Goal: Obtain resource: Download file/media

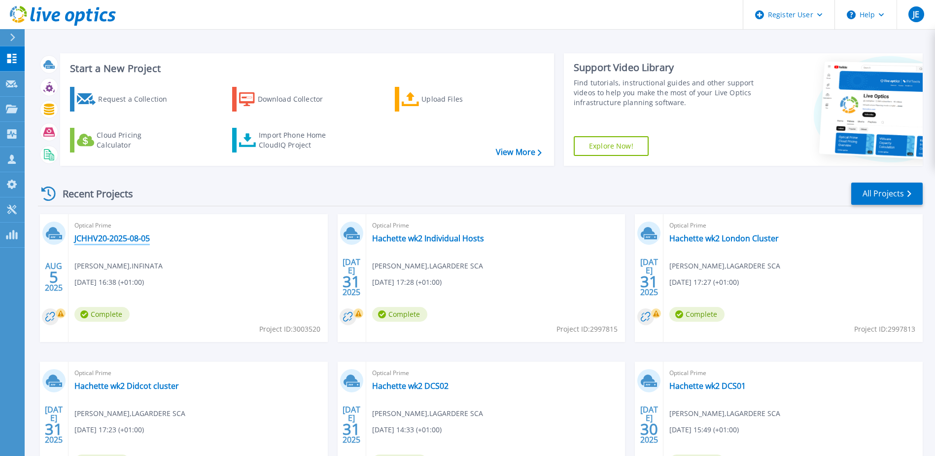
click at [119, 239] on link "JCHHV20-2025-08-05" at bounding box center [111, 238] width 75 height 10
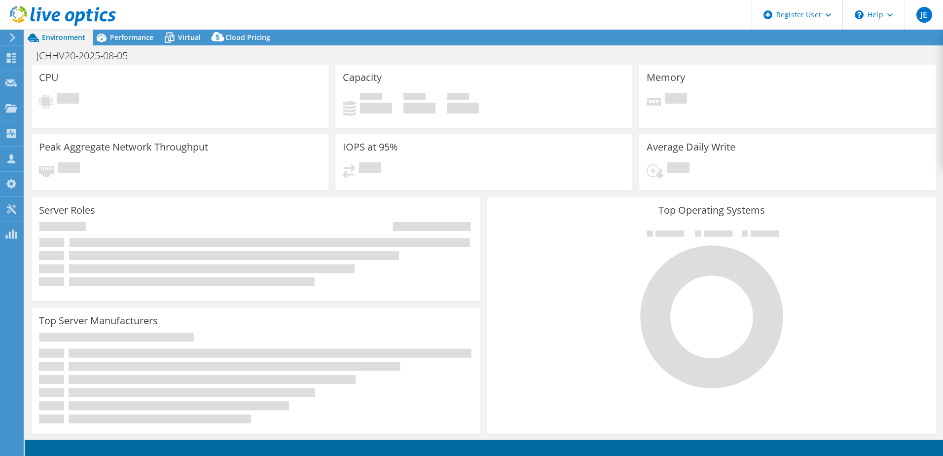
select select "EULondon"
select select "GBP"
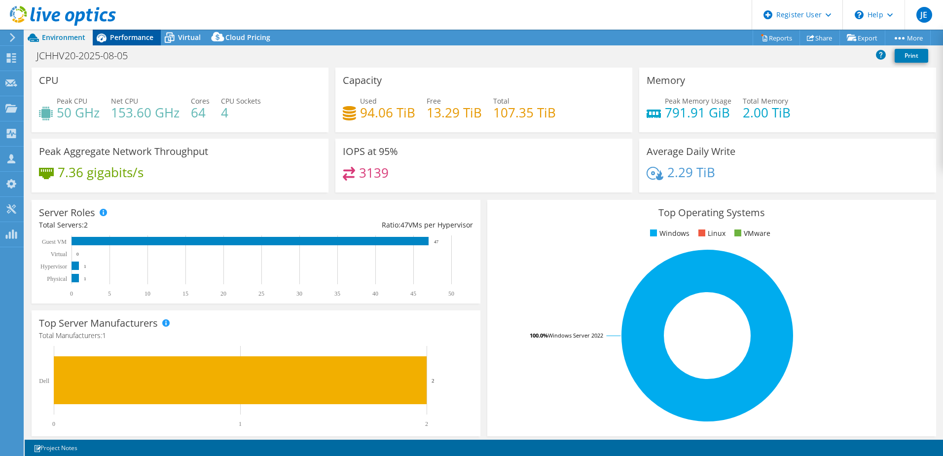
click at [127, 39] on span "Performance" at bounding box center [131, 37] width 43 height 9
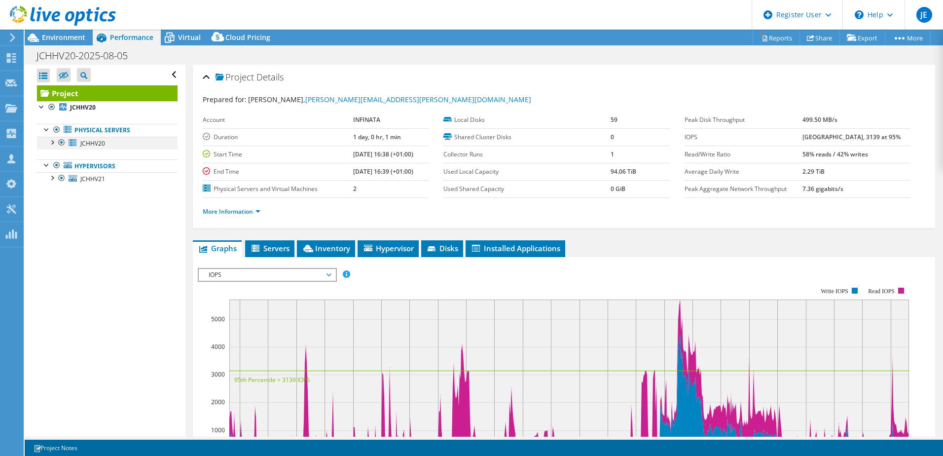
click at [53, 143] on div at bounding box center [52, 142] width 10 height 10
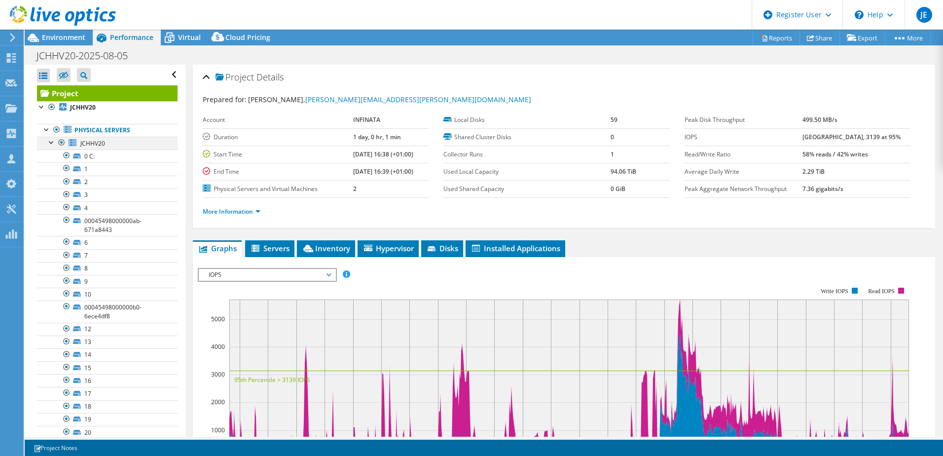
click at [53, 143] on div at bounding box center [52, 142] width 10 height 10
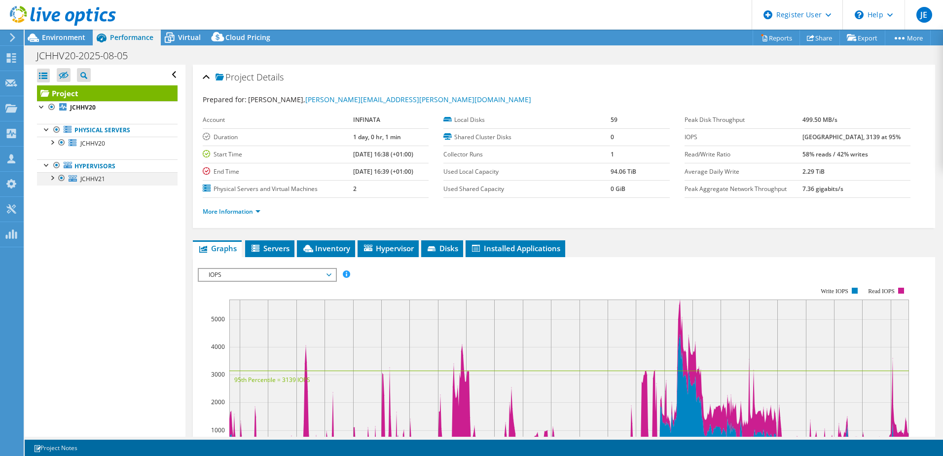
click at [52, 176] on div at bounding box center [52, 177] width 10 height 10
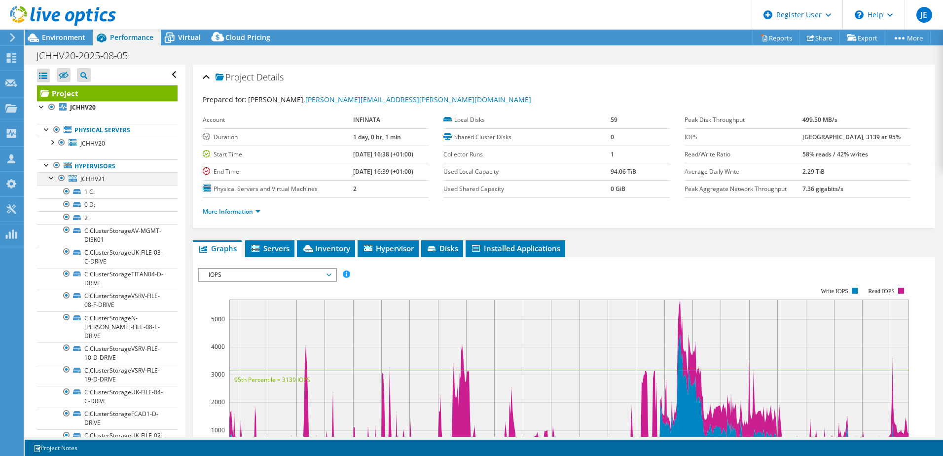
click at [51, 177] on div at bounding box center [52, 177] width 10 height 10
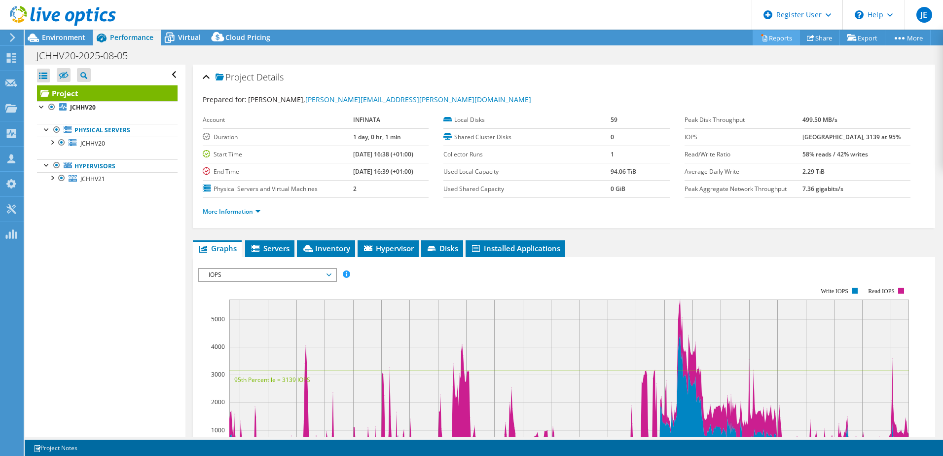
click at [780, 40] on link "Reports" at bounding box center [775, 37] width 47 height 15
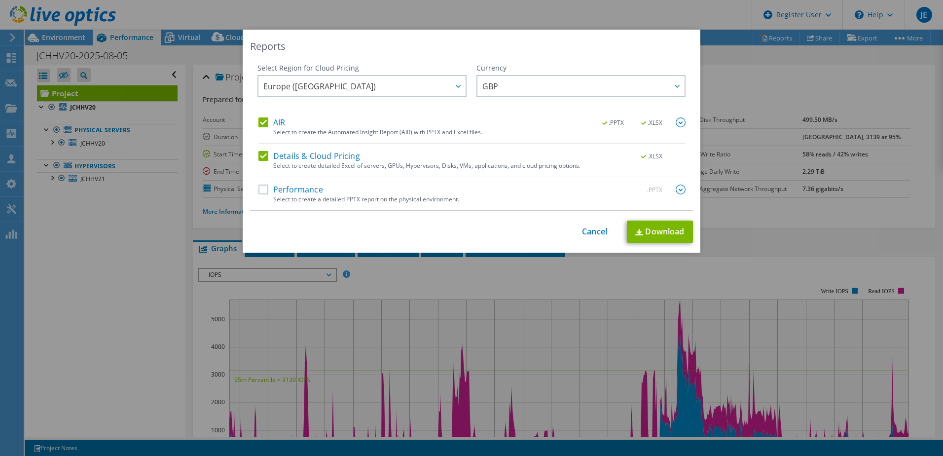
click at [261, 121] on label "AIR" at bounding box center [271, 122] width 27 height 10
click at [0, 0] on input "AIR" at bounding box center [0, 0] width 0 height 0
click at [658, 237] on link "Download" at bounding box center [660, 231] width 66 height 22
click at [646, 241] on link "Download" at bounding box center [660, 231] width 66 height 22
click at [590, 231] on link "Cancel" at bounding box center [594, 231] width 25 height 9
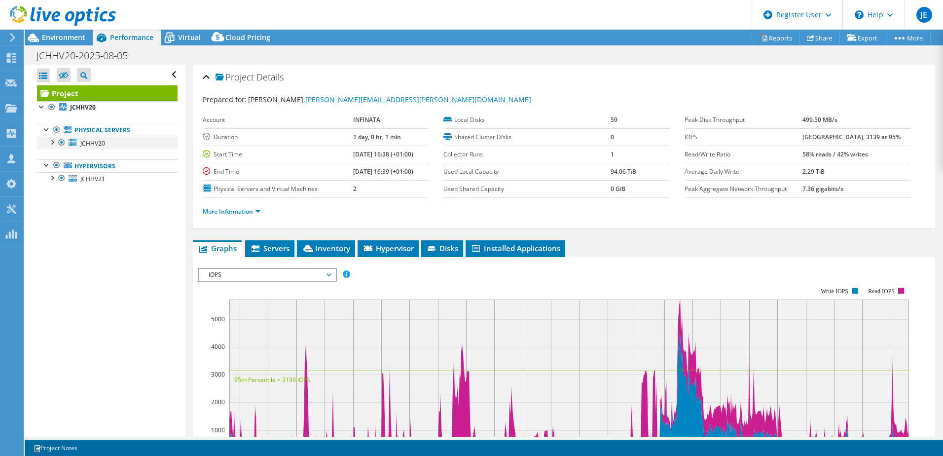
click at [49, 141] on div at bounding box center [52, 142] width 10 height 10
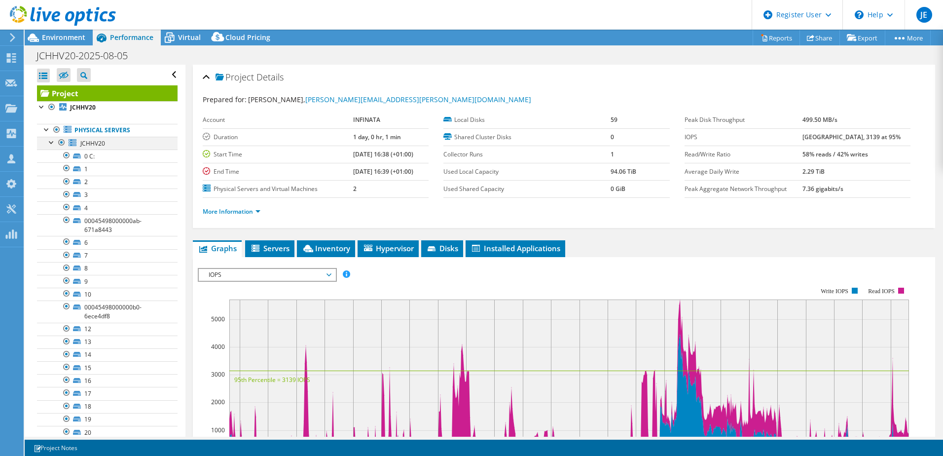
click at [51, 141] on div at bounding box center [52, 142] width 10 height 10
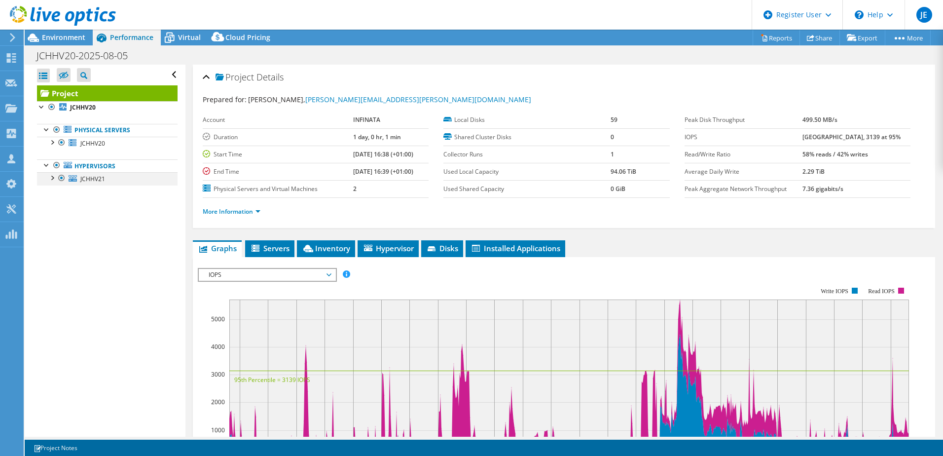
click at [52, 177] on div at bounding box center [52, 177] width 10 height 10
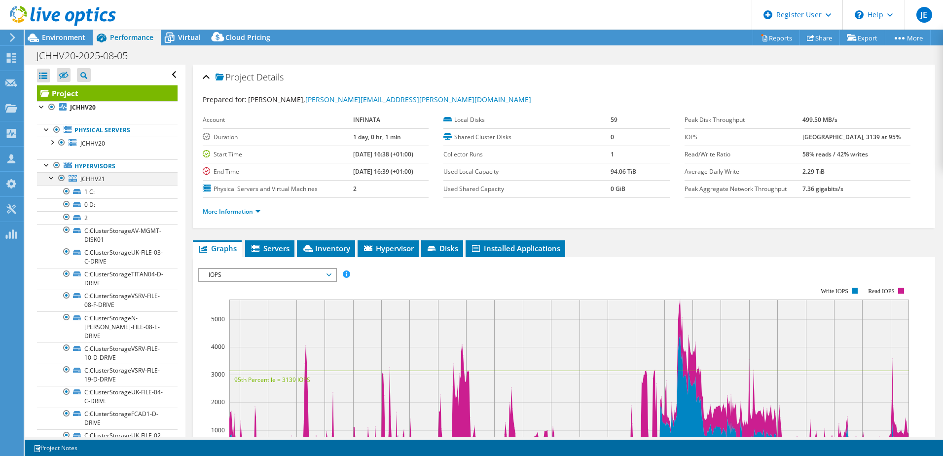
click at [51, 178] on div at bounding box center [52, 177] width 10 height 10
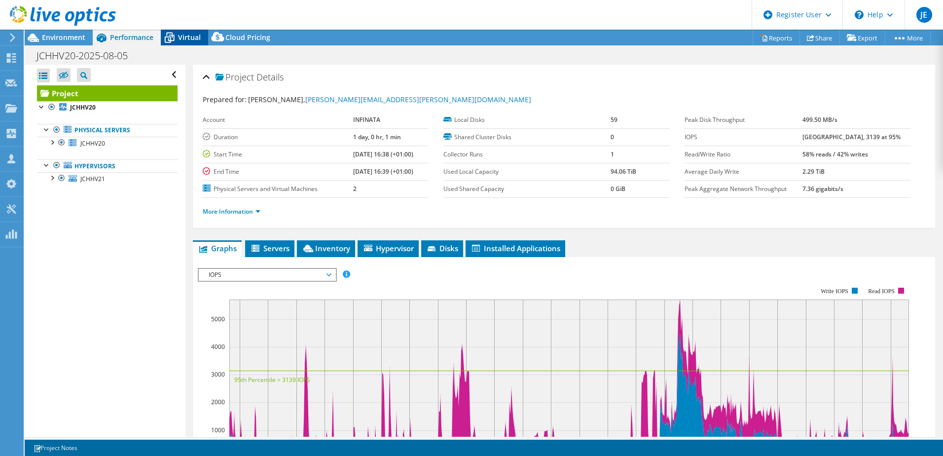
click at [187, 40] on span "Virtual" at bounding box center [189, 37] width 23 height 9
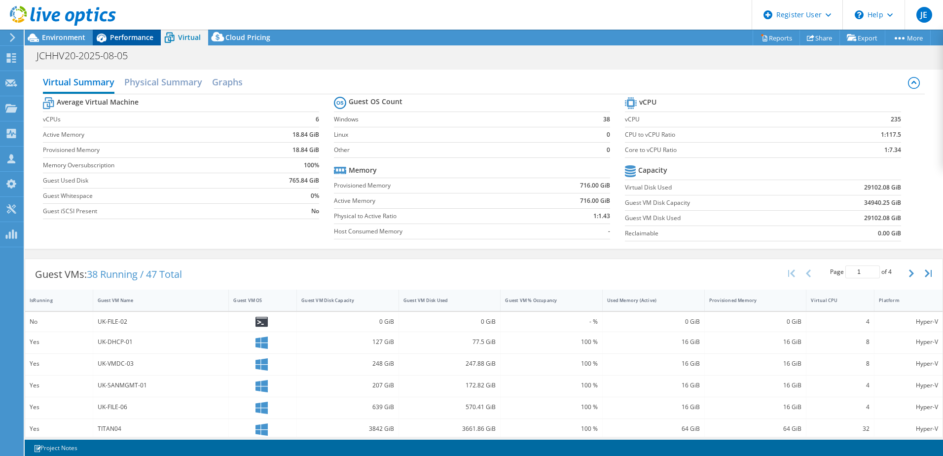
click at [127, 34] on span "Performance" at bounding box center [131, 37] width 43 height 9
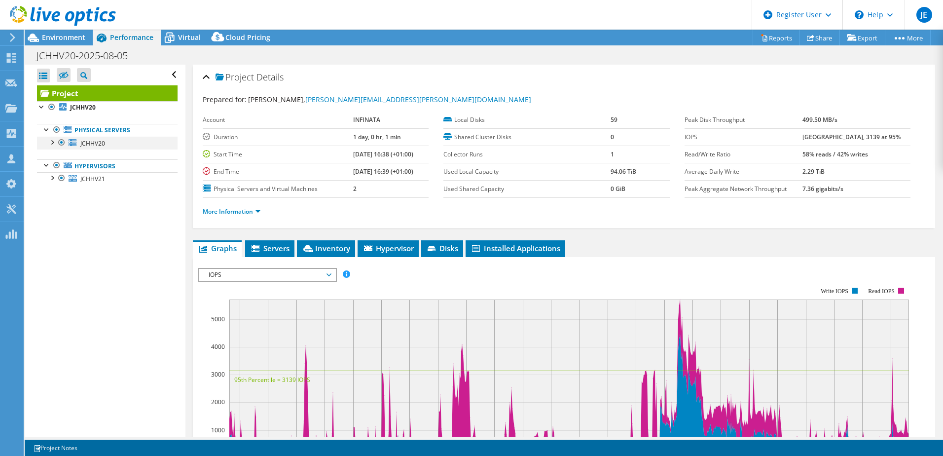
click at [52, 145] on div at bounding box center [52, 142] width 10 height 10
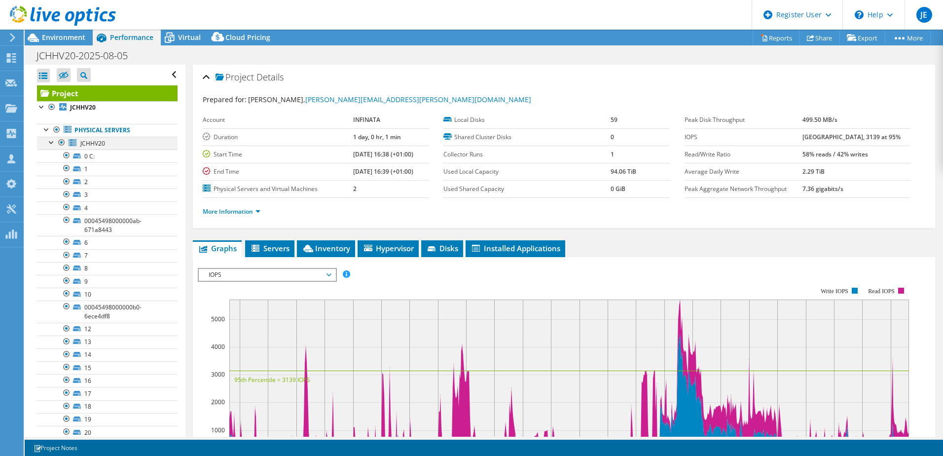
click at [50, 143] on div at bounding box center [52, 142] width 10 height 10
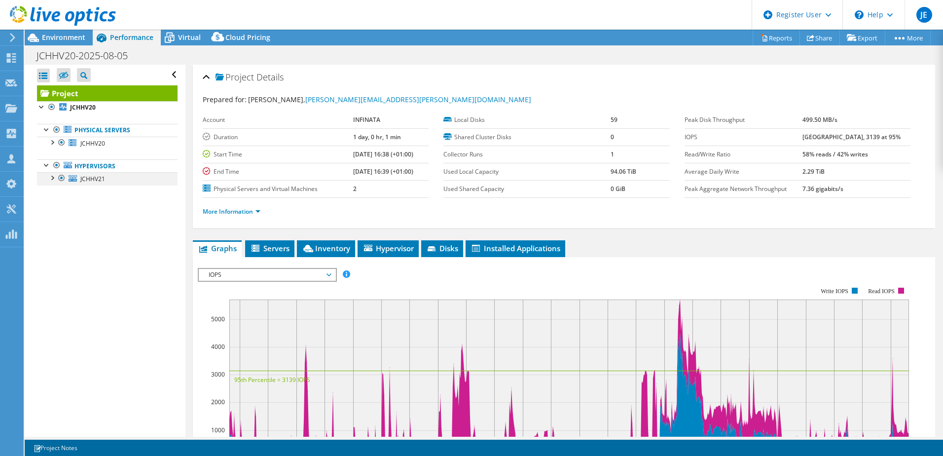
click at [52, 179] on div at bounding box center [52, 177] width 10 height 10
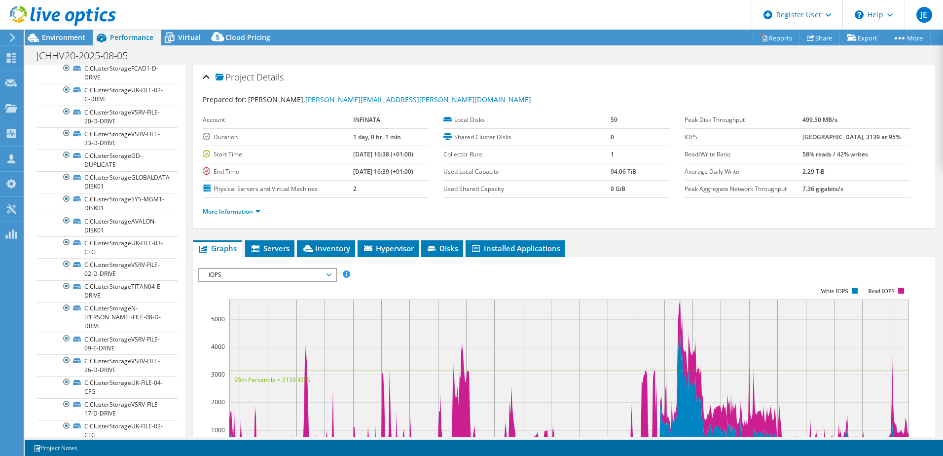
scroll to position [394, 0]
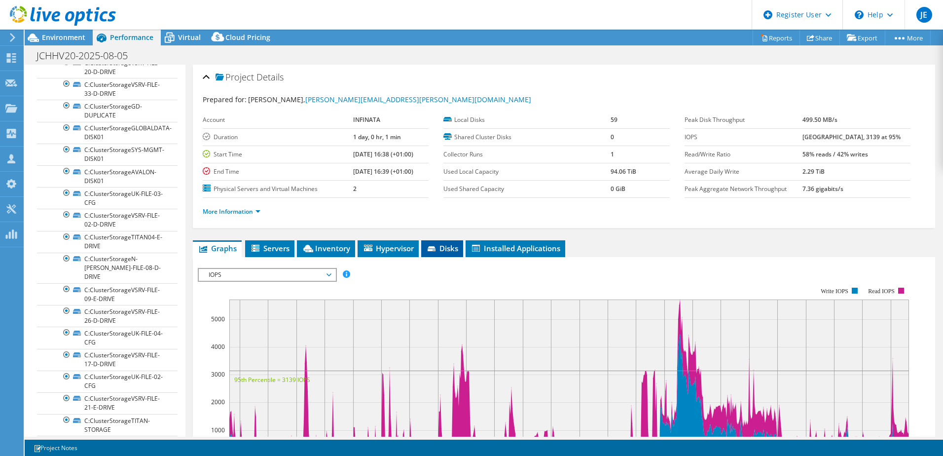
click at [439, 244] on span "Disks" at bounding box center [442, 248] width 32 height 10
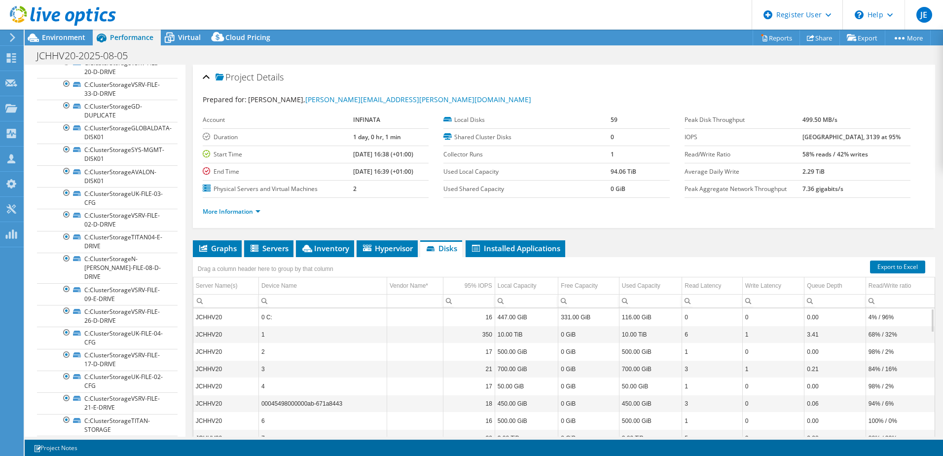
scroll to position [49, 0]
